Goal: Answer question/provide support

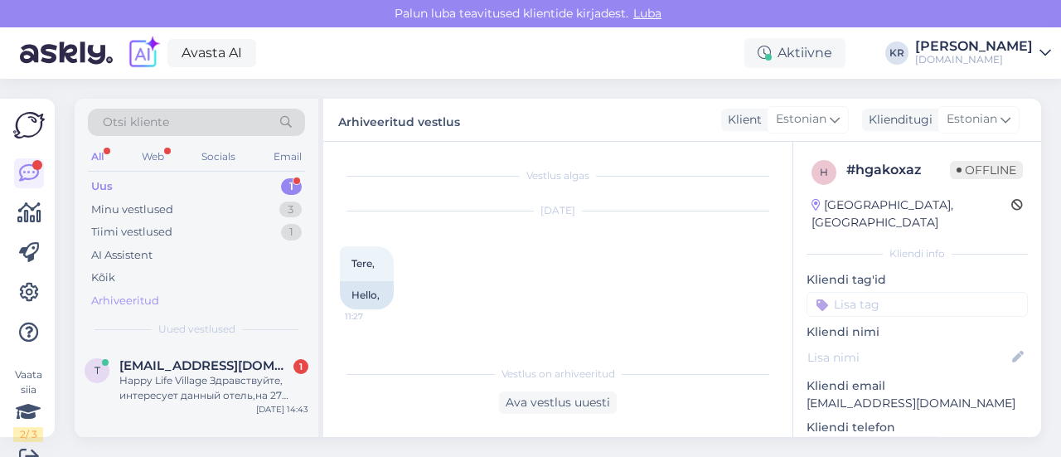
scroll to position [3309, 0]
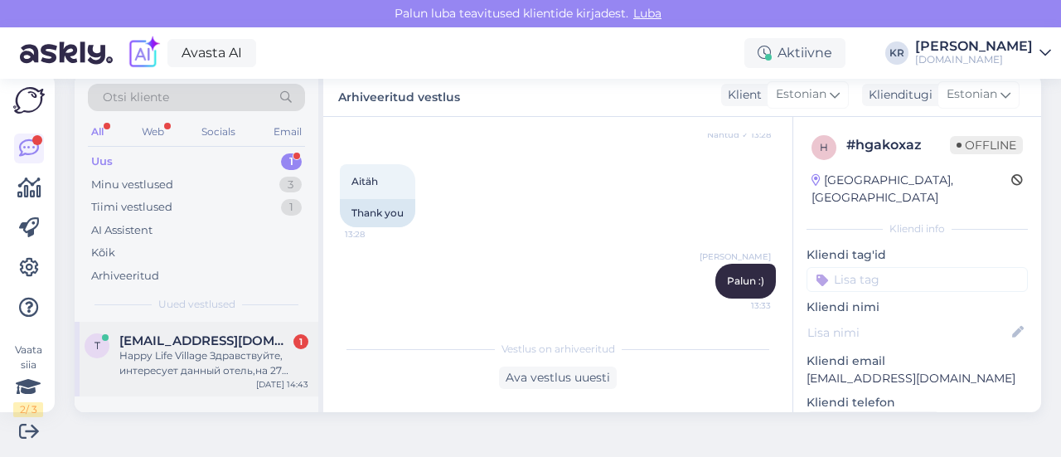
click at [235, 367] on div "Happy Life Village Здравствуйте, интересует данный отель,на 27 ноября, на 10 но…" at bounding box center [213, 363] width 189 height 30
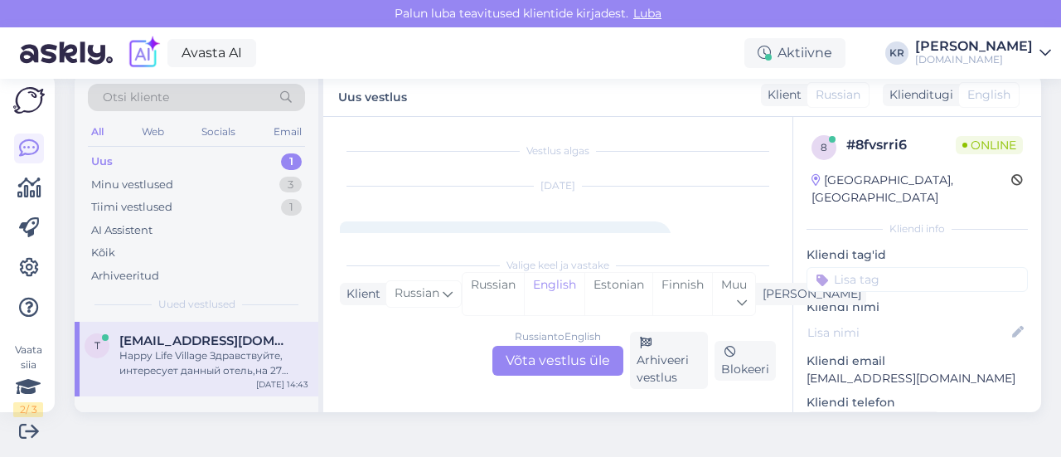
scroll to position [35, 0]
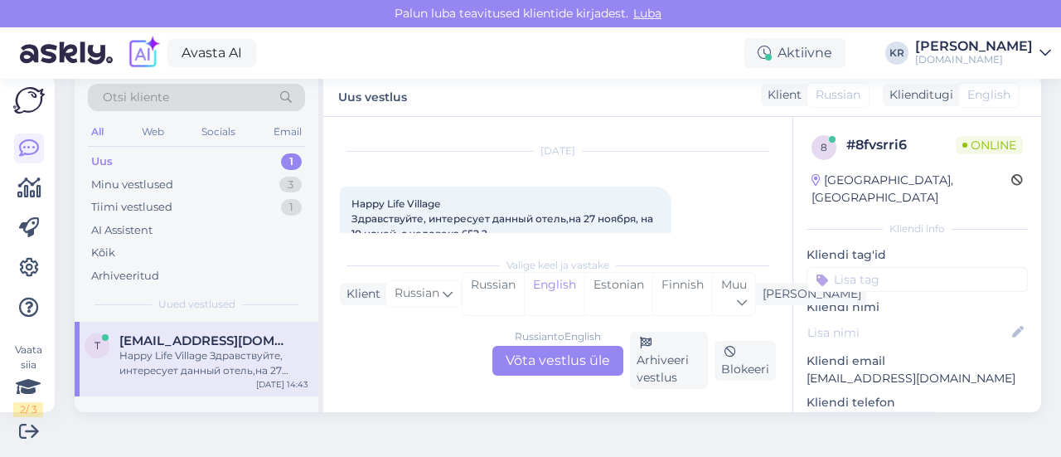
click at [526, 363] on div "Russian to English Võta vestlus üle" at bounding box center [557, 361] width 131 height 30
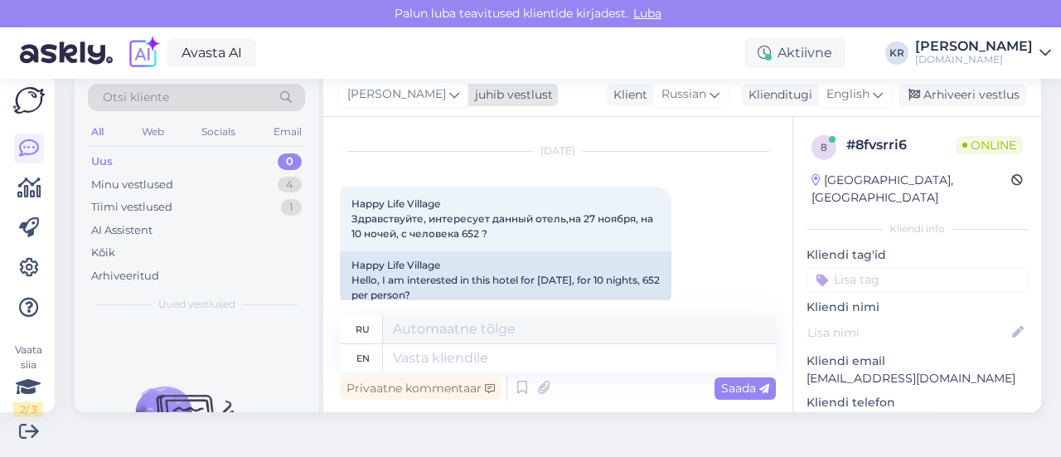
click at [403, 97] on span "[PERSON_NAME]" at bounding box center [396, 94] width 99 height 18
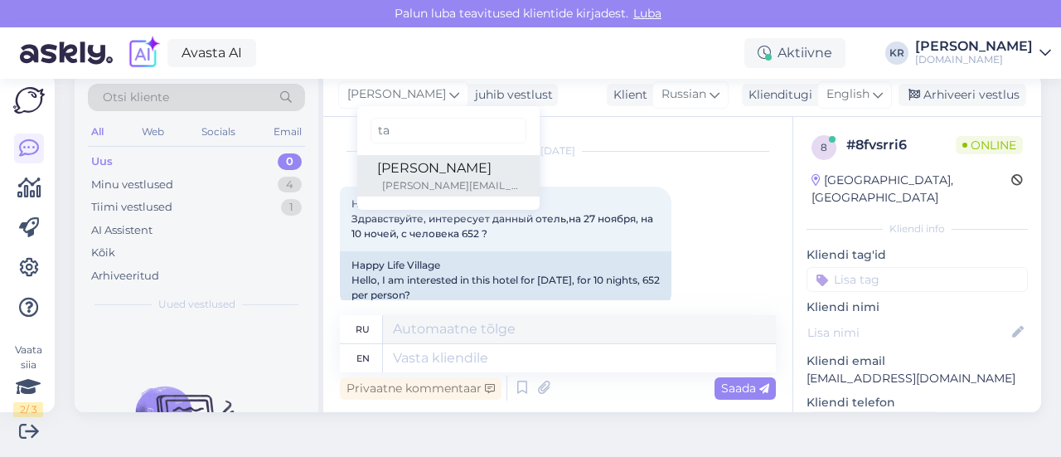
type input "ta"
click at [389, 180] on div "[PERSON_NAME][EMAIL_ADDRESS][DOMAIN_NAME]" at bounding box center [451, 185] width 138 height 15
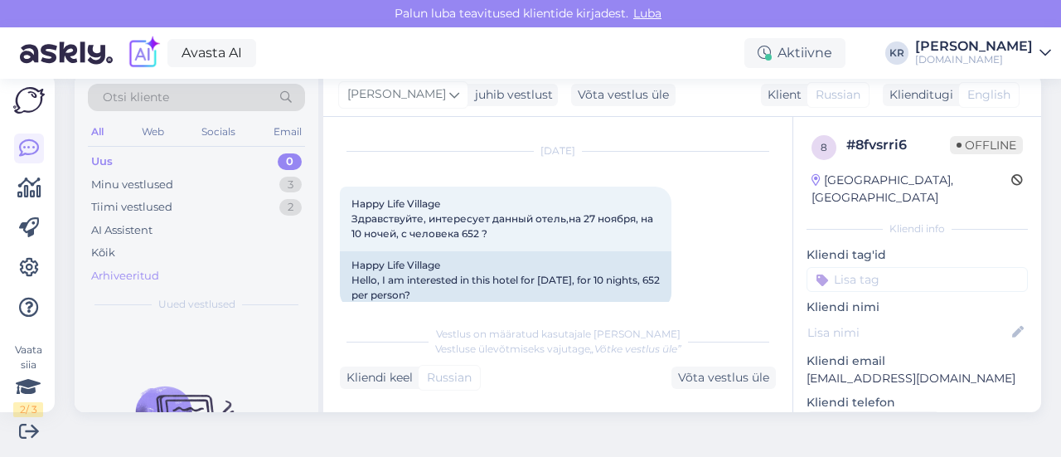
drag, startPoint x: 224, startPoint y: 185, endPoint x: 184, endPoint y: 268, distance: 91.9
click at [222, 186] on div "Minu vestlused 3" at bounding box center [196, 184] width 217 height 23
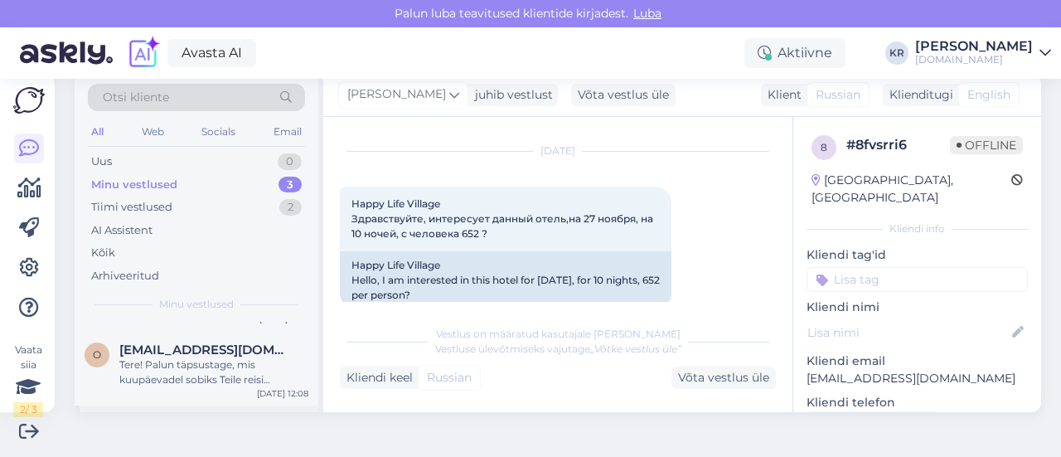
scroll to position [117, 0]
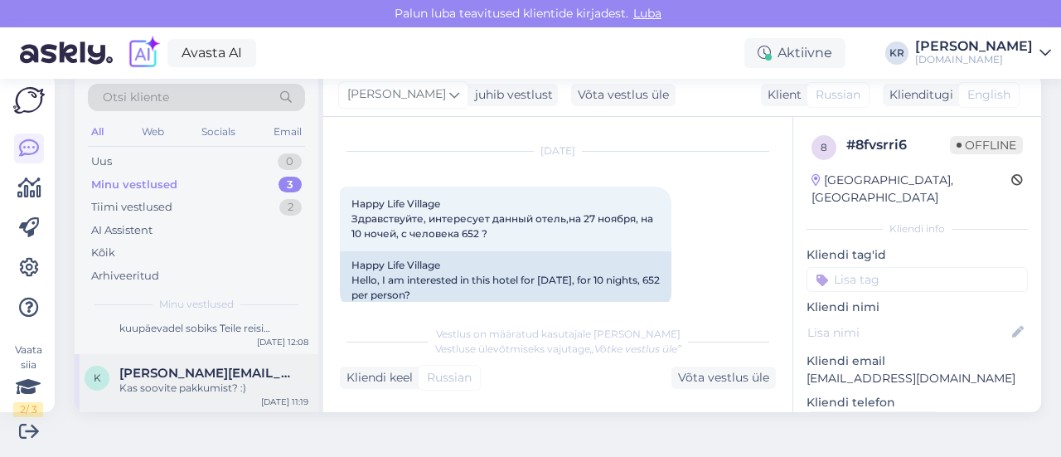
click at [195, 376] on span "[PERSON_NAME][EMAIL_ADDRESS][DOMAIN_NAME]" at bounding box center [205, 372] width 172 height 15
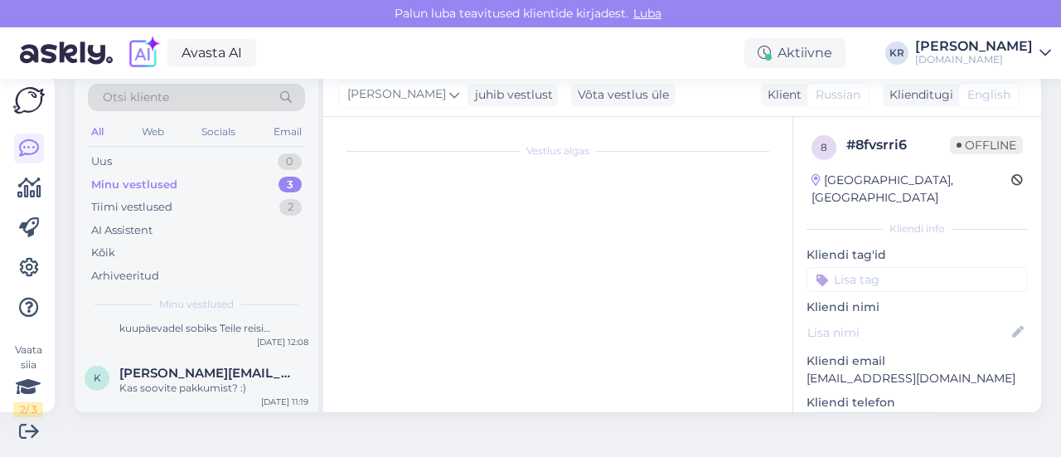
scroll to position [296, 0]
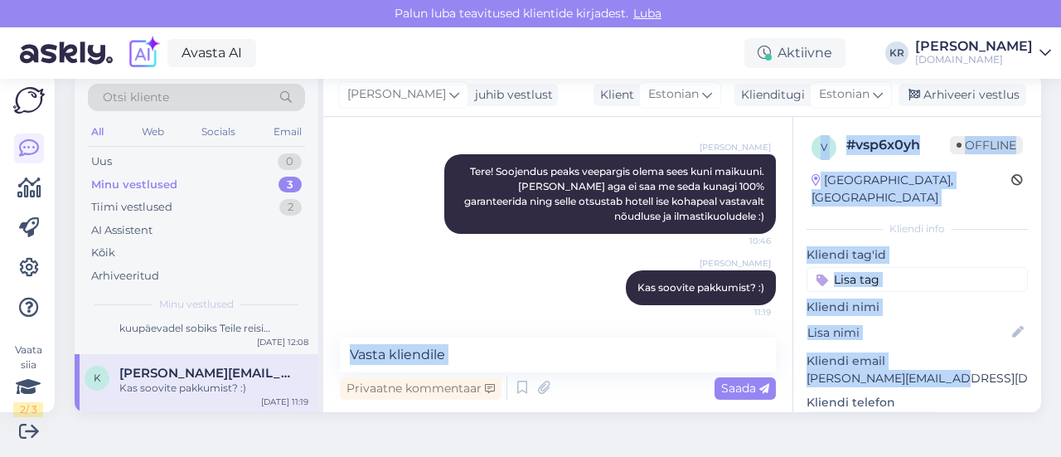
drag, startPoint x: 936, startPoint y: 359, endPoint x: 776, endPoint y: 365, distance: 160.1
click at [776, 365] on div "Vestlus algas [DATE] Tere! 10:09 Hello! Palun infot, kas aprillikuus on Ela Exc…" at bounding box center [682, 264] width 718 height 295
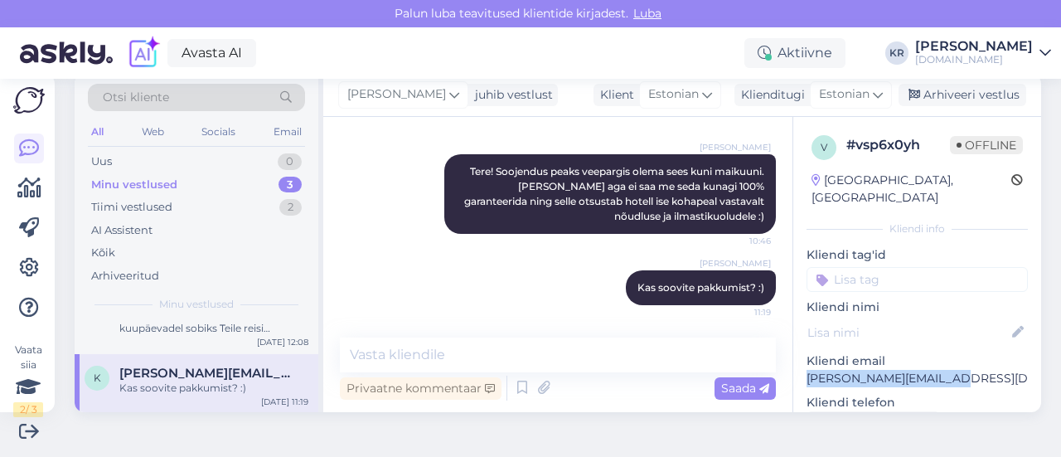
drag, startPoint x: 939, startPoint y: 357, endPoint x: 783, endPoint y: 361, distance: 155.8
click at [793, 361] on div "v # vsp6x0yh Offline [GEOGRAPHIC_DATA], [GEOGRAPHIC_DATA] info Kliendi tag'id K…" at bounding box center [917, 466] width 248 height 699
copy p "[PERSON_NAME][EMAIL_ADDRESS][DOMAIN_NAME]"
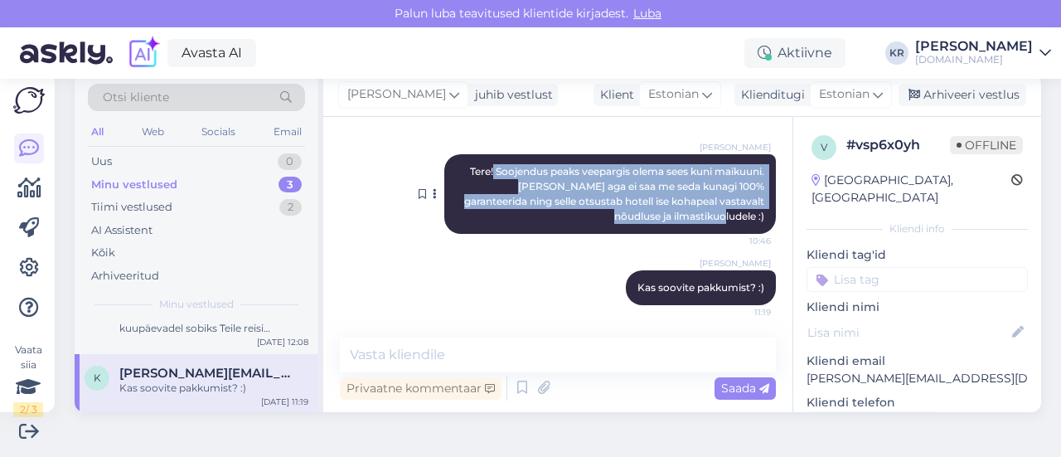
drag, startPoint x: 506, startPoint y: 175, endPoint x: 742, endPoint y: 219, distance: 240.2
click at [742, 219] on div "[PERSON_NAME] Tere! Soojendus peaks veepargis olema sees kuni maikuuni. [PERSON…" at bounding box center [609, 194] width 331 height 80
copy span "Soojendus peaks veepargis olema sees kuni maikuuni. [PERSON_NAME] aga ei saa me…"
click at [950, 99] on div "Arhiveeri vestlus" at bounding box center [962, 95] width 128 height 22
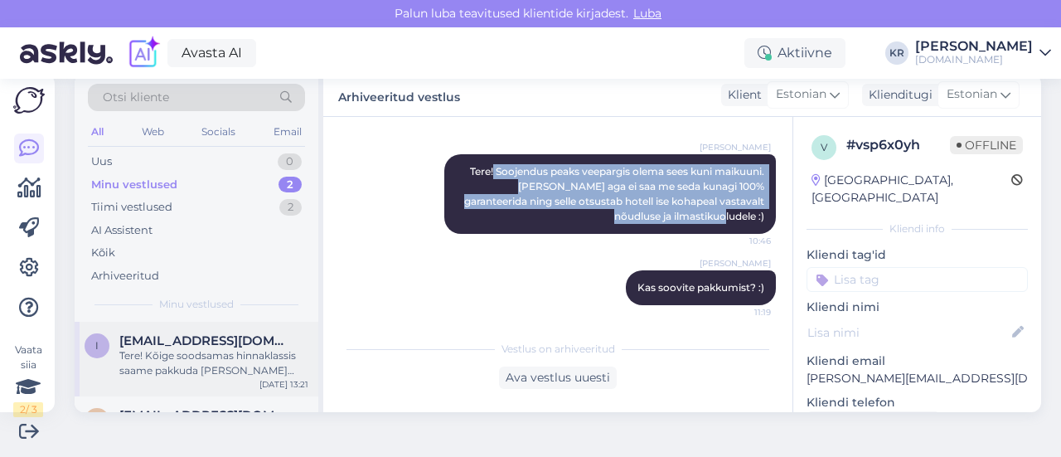
scroll to position [0, 0]
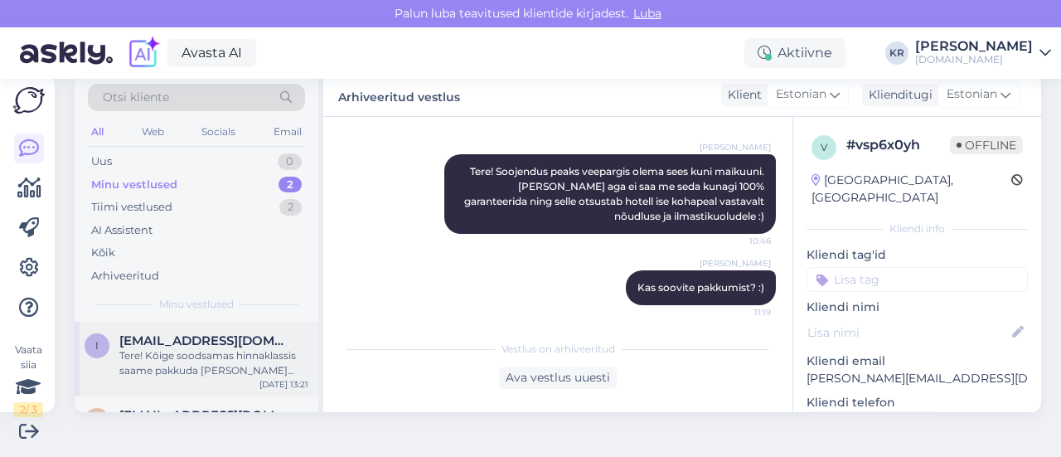
click at [229, 357] on div "Tere! Kõige soodsamas hinnaklassis saame pakkuda [PERSON_NAME] reise. Väga head…" at bounding box center [213, 363] width 189 height 30
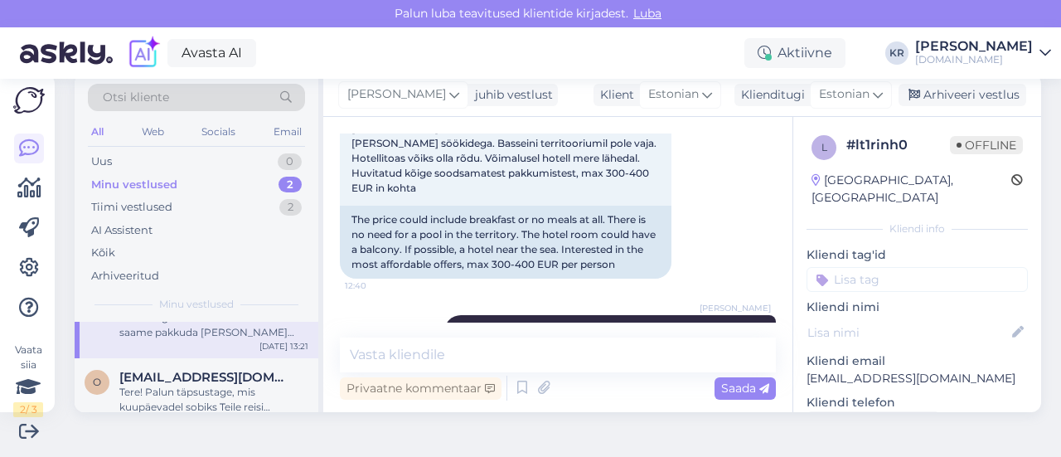
scroll to position [57, 0]
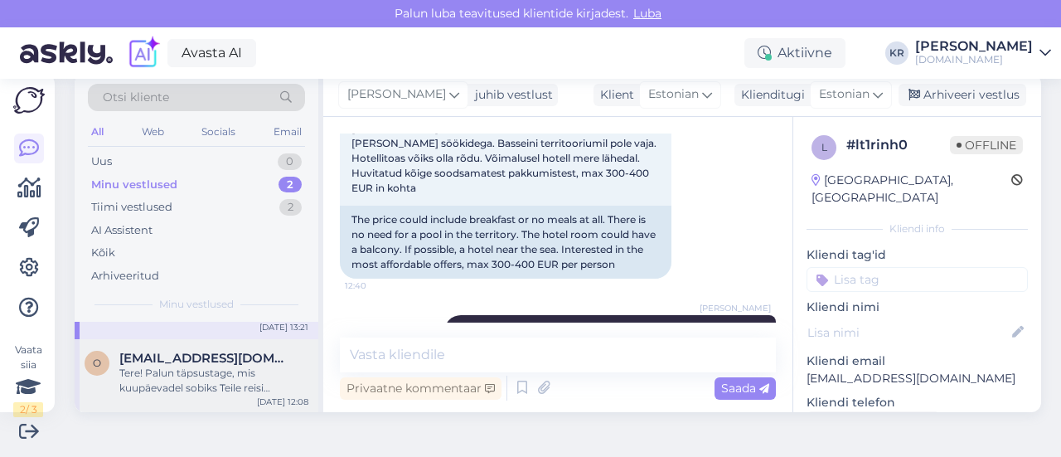
click at [224, 369] on div "Tere! Palun täpsustage, mis kuupäevadel sobiks Teile reisi alustada?" at bounding box center [213, 380] width 189 height 30
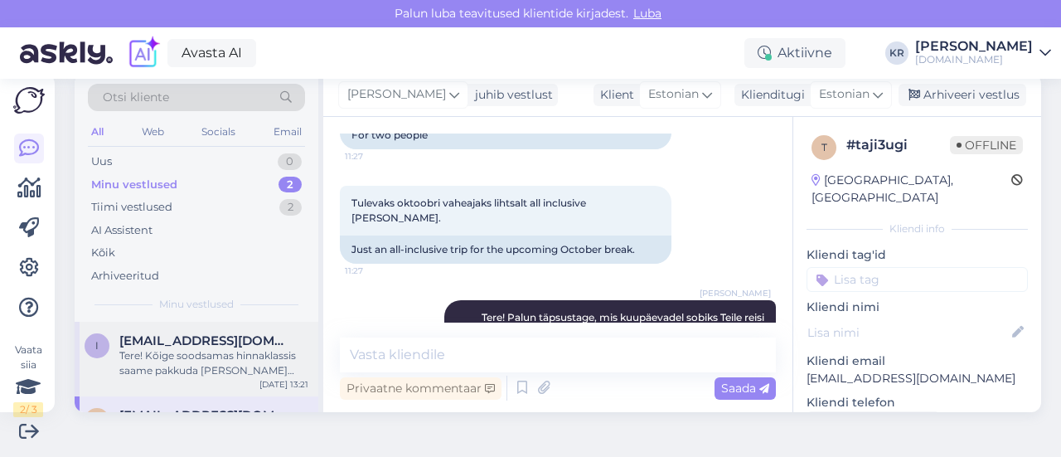
scroll to position [0, 0]
click at [246, 369] on div "Tere! Kõige soodsamas hinnaklassis saame pakkuda [PERSON_NAME] reise. Väga head…" at bounding box center [213, 363] width 189 height 30
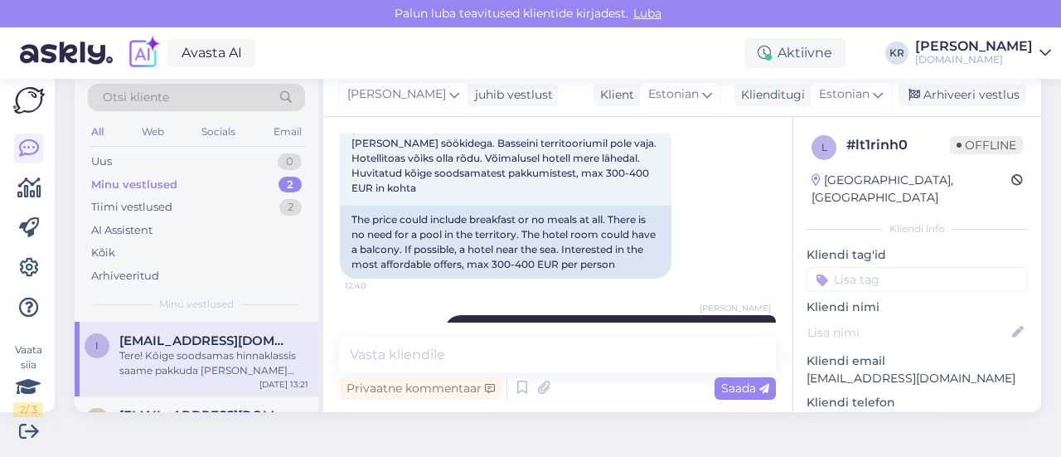
scroll to position [57, 0]
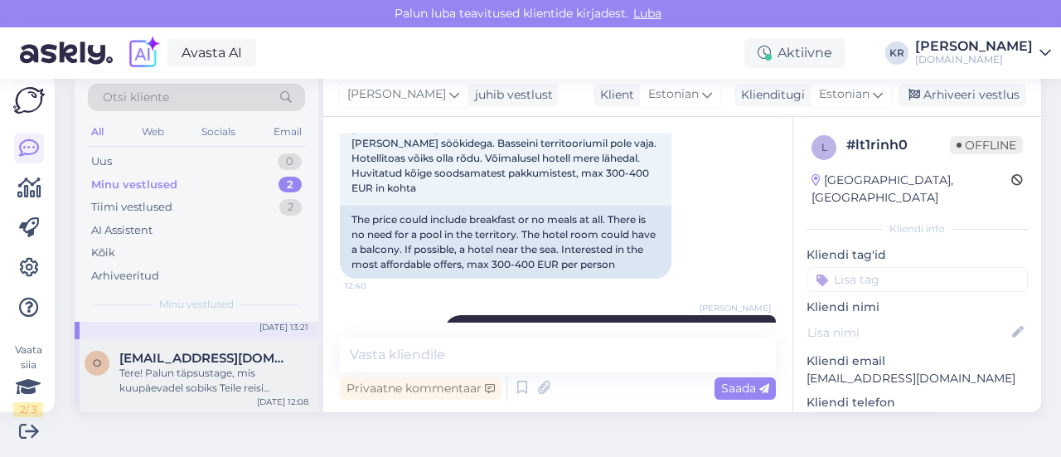
click at [257, 378] on div "Tere! Palun täpsustage, mis kuupäevadel sobiks Teile reisi alustada?" at bounding box center [213, 380] width 189 height 30
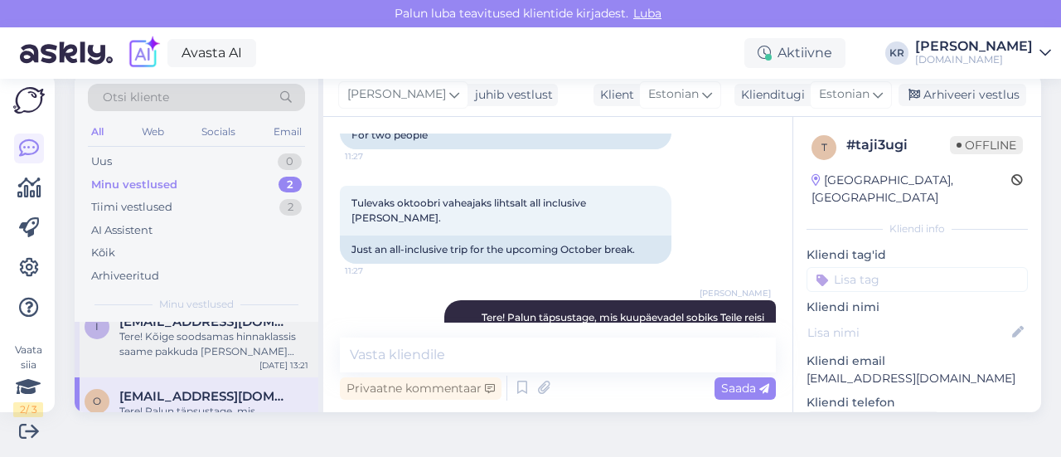
scroll to position [0, 0]
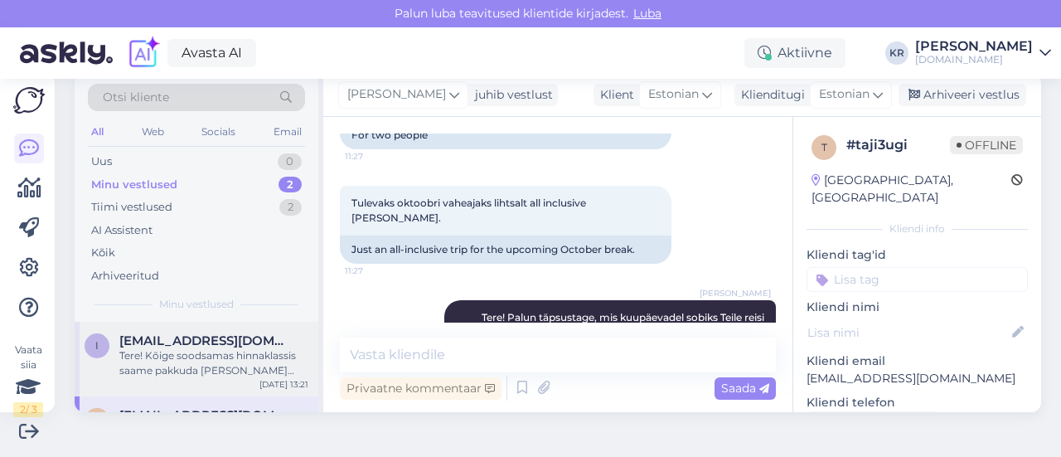
click at [215, 359] on div "Tere! Kõige soodsamas hinnaklassis saame pakkuda [PERSON_NAME] reise. Väga head…" at bounding box center [213, 363] width 189 height 30
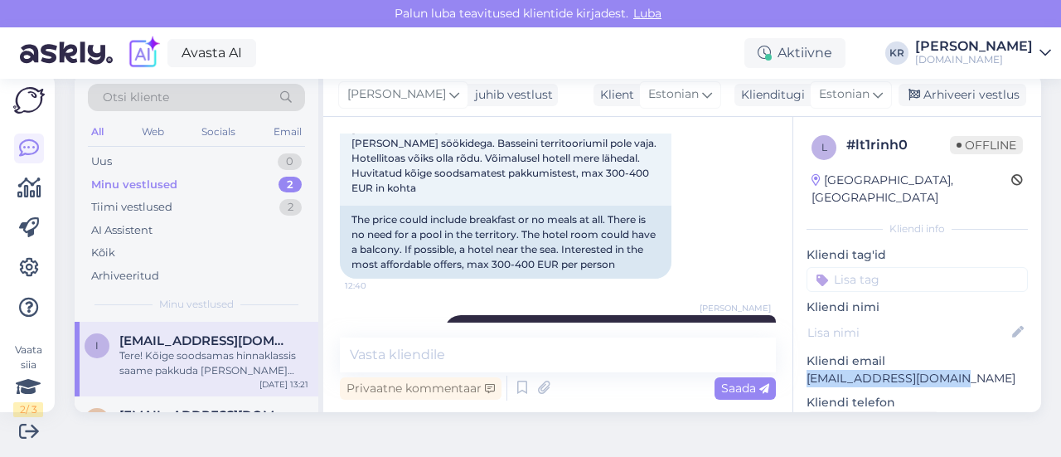
drag, startPoint x: 930, startPoint y: 361, endPoint x: 789, endPoint y: 368, distance: 141.0
click at [793, 369] on div "l # lt1rinh0 Offline [GEOGRAPHIC_DATA], [GEOGRAPHIC_DATA] Kliendi info Kliendi …" at bounding box center [917, 466] width 248 height 699
drag, startPoint x: 797, startPoint y: 360, endPoint x: 519, endPoint y: 172, distance: 335.5
click at [519, 206] on div "The price could include breakfast or no meals at all. There is no need for a po…" at bounding box center [505, 242] width 331 height 73
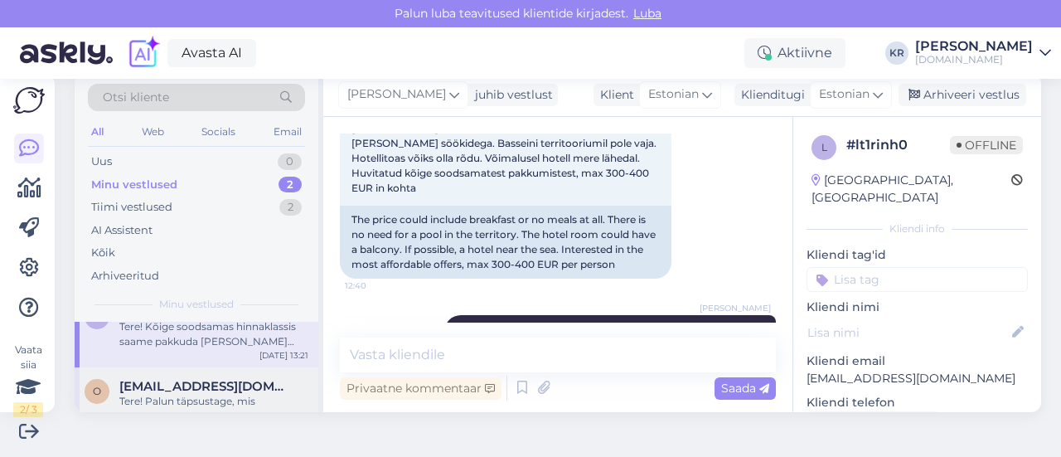
scroll to position [57, 0]
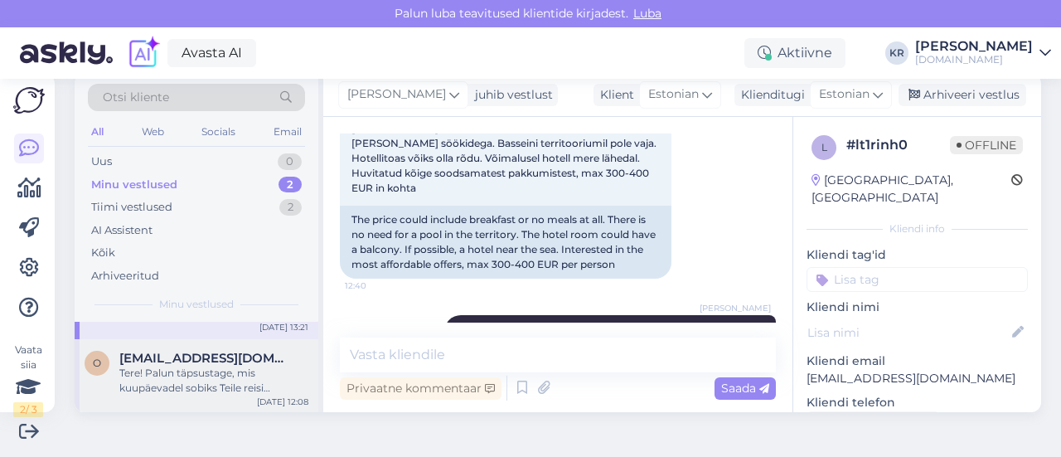
click at [220, 371] on div "Tere! Palun täpsustage, mis kuupäevadel sobiks Teile reisi alustada?" at bounding box center [213, 380] width 189 height 30
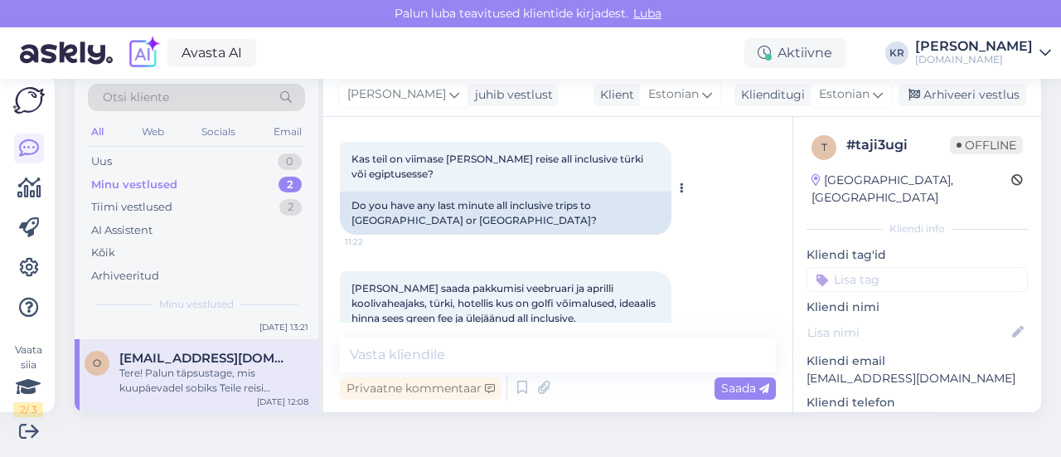
scroll to position [105, 0]
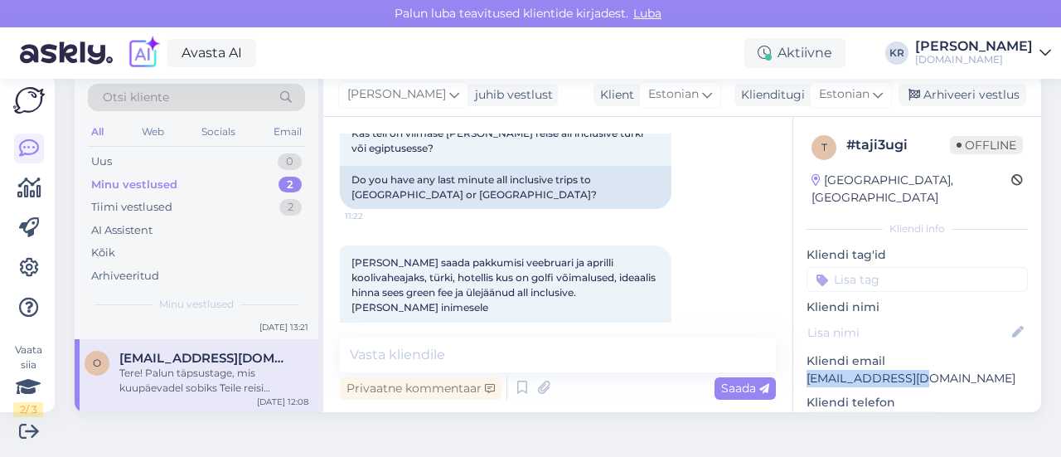
drag, startPoint x: 912, startPoint y: 360, endPoint x: 795, endPoint y: 352, distance: 117.9
click at [806, 370] on p "[EMAIL_ADDRESS][DOMAIN_NAME]" at bounding box center [916, 378] width 221 height 17
copy p "[EMAIL_ADDRESS][DOMAIN_NAME]"
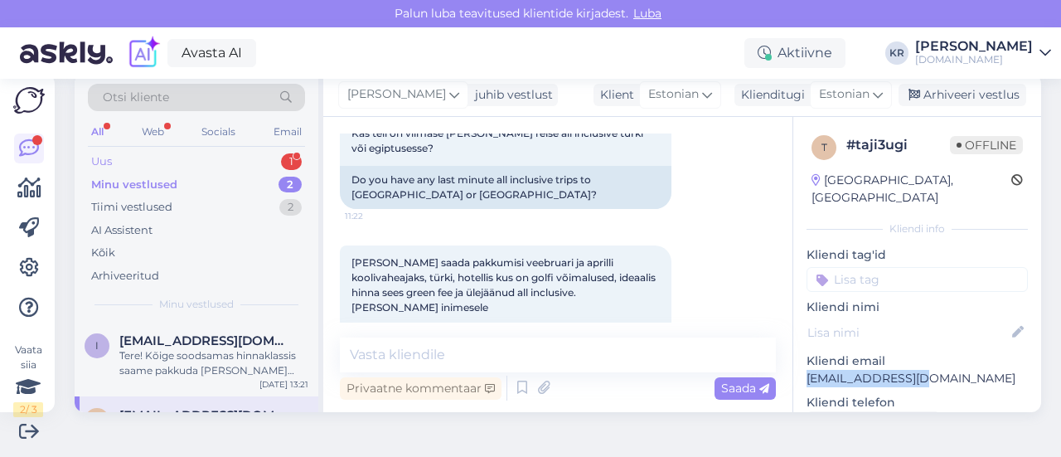
click at [235, 157] on div "Uus 1" at bounding box center [196, 161] width 217 height 23
